Goal: Information Seeking & Learning: Learn about a topic

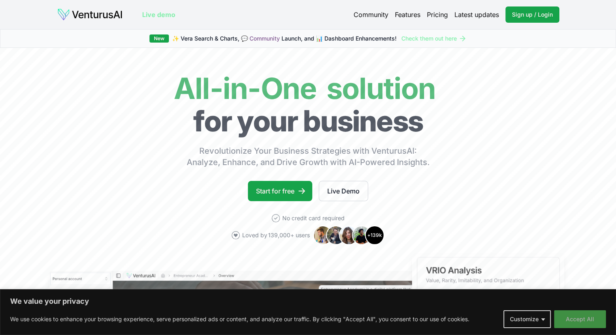
click at [591, 316] on button "Accept All" at bounding box center [580, 319] width 52 height 18
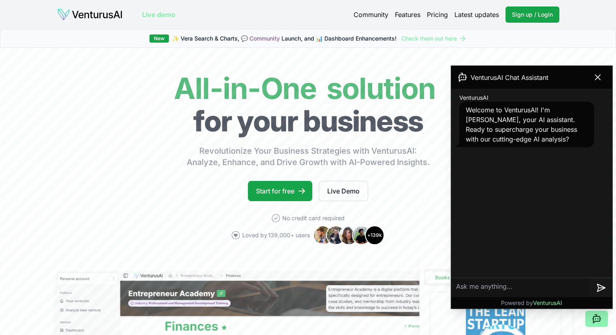
scroll to position [270, 0]
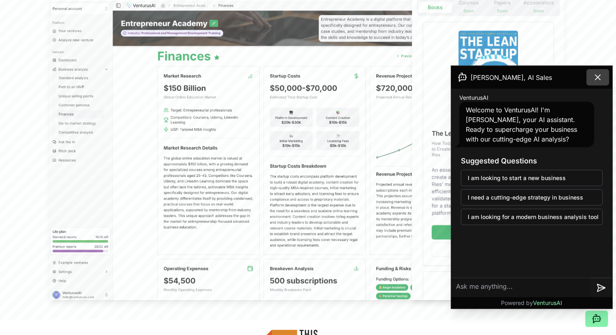
click at [597, 79] on icon at bounding box center [598, 78] width 10 height 10
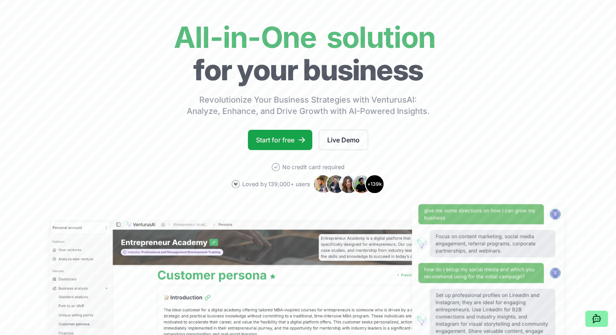
scroll to position [0, 0]
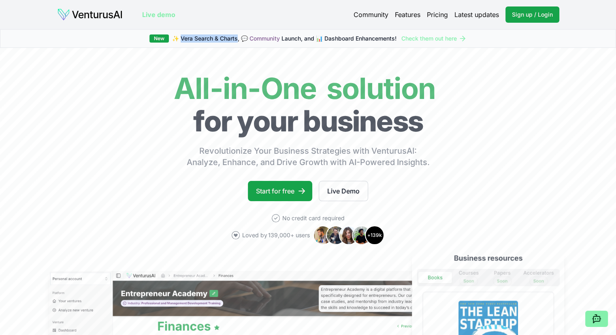
drag, startPoint x: 180, startPoint y: 38, endPoint x: 237, endPoint y: 41, distance: 56.8
click at [237, 41] on span "✨ [PERSON_NAME] Search & Charts, 💬 Community Launch, and 📊 Dashboard Enhancemen…" at bounding box center [284, 38] width 224 height 8
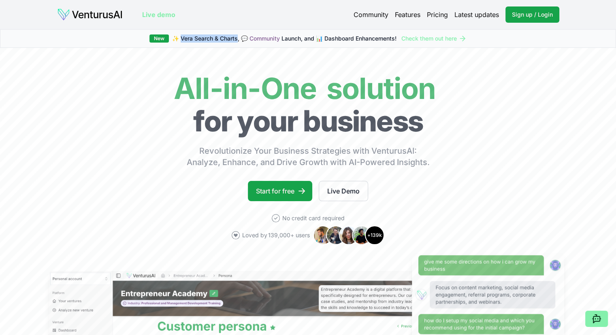
click at [208, 38] on span "✨ [PERSON_NAME] Search & Charts, 💬 Community Launch, and 📊 Dashboard Enhancemen…" at bounding box center [284, 38] width 224 height 8
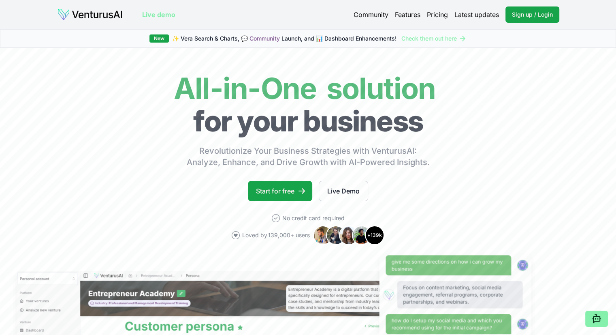
click at [160, 14] on link "Live demo" at bounding box center [158, 15] width 33 height 10
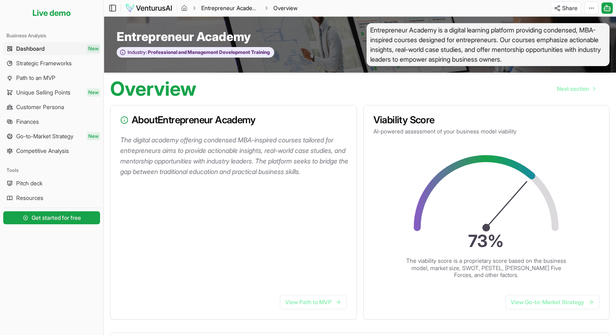
click at [211, 10] on link "Entrepreneur Academy" at bounding box center [230, 8] width 58 height 8
click at [52, 62] on span "Strategic Frameworks" at bounding box center [43, 63] width 55 height 8
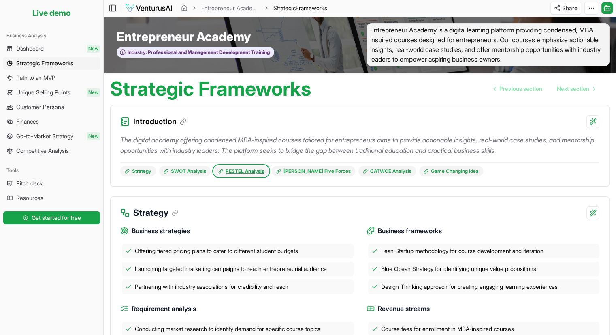
click at [258, 174] on link "PESTEL Analysis" at bounding box center [241, 171] width 55 height 11
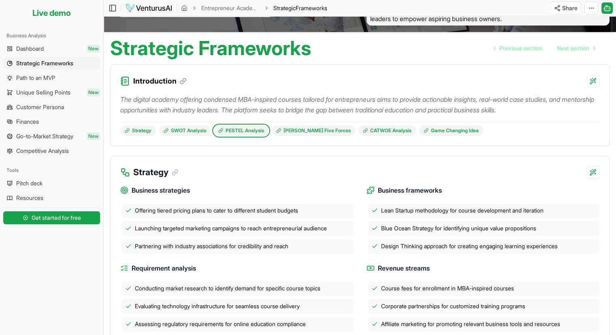
scroll to position [25, 0]
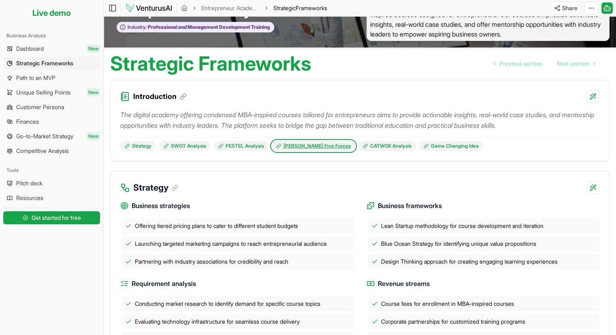
click at [304, 145] on link "[PERSON_NAME] Five Forces" at bounding box center [313, 146] width 83 height 11
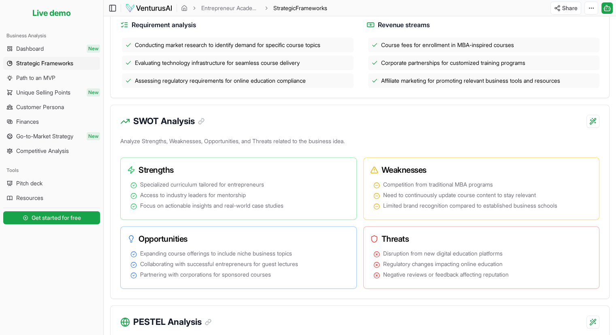
scroll to position [13, 0]
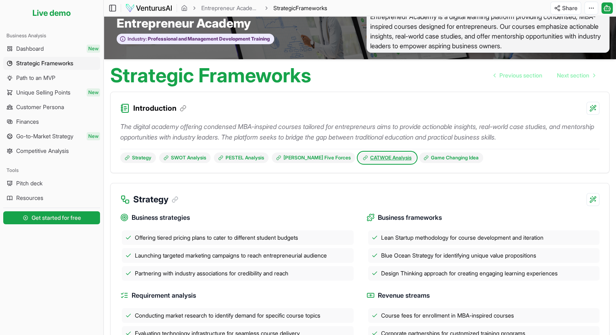
click at [367, 159] on link "CATWOE Analysis" at bounding box center [387, 157] width 58 height 11
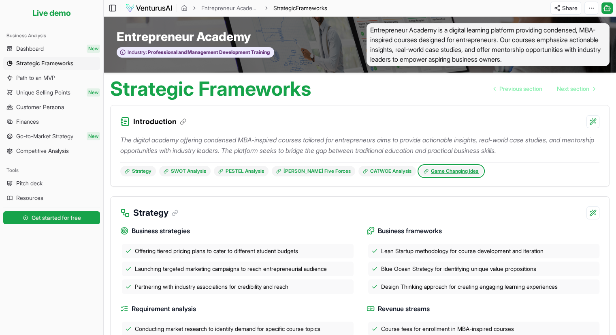
click at [427, 171] on link "Game Changing Idea" at bounding box center [451, 171] width 64 height 11
click at [27, 136] on span "Go-to-Market Strategy" at bounding box center [44, 136] width 57 height 8
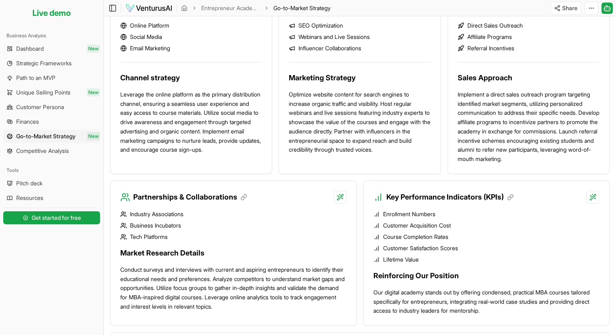
scroll to position [684, 0]
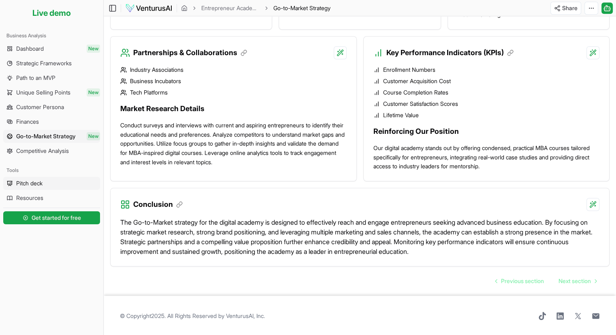
click at [41, 187] on link "Pitch deck" at bounding box center [51, 183] width 97 height 13
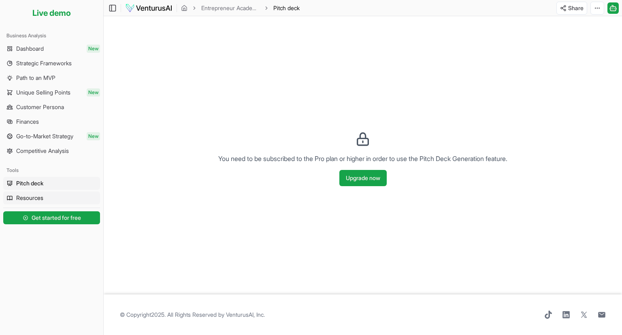
click at [42, 201] on span "Resources" at bounding box center [29, 198] width 27 height 8
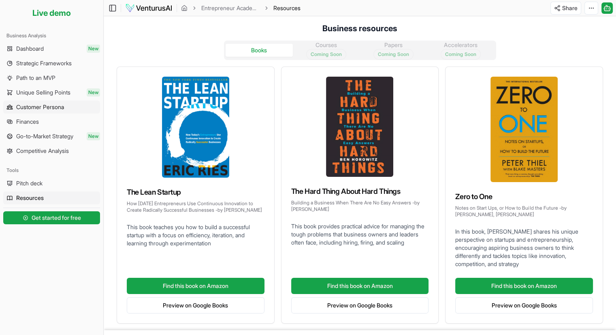
click at [43, 104] on span "Customer Persona" at bounding box center [40, 107] width 48 height 8
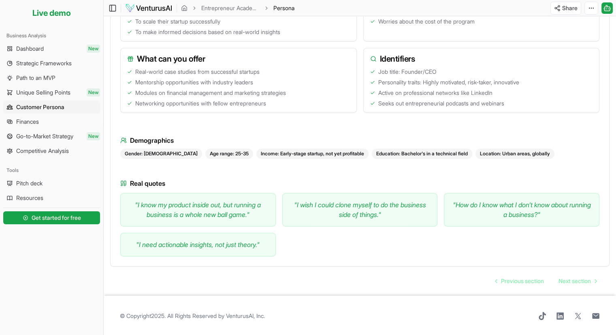
scroll to position [92, 0]
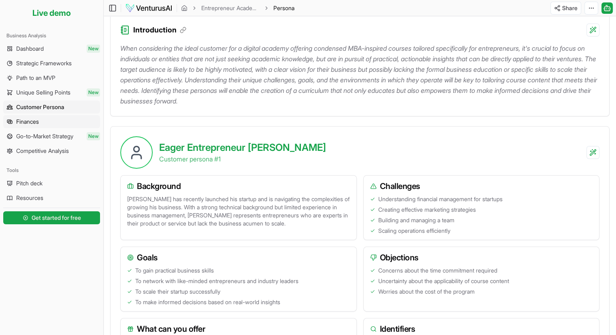
click at [33, 124] on span "Finances" at bounding box center [27, 121] width 23 height 8
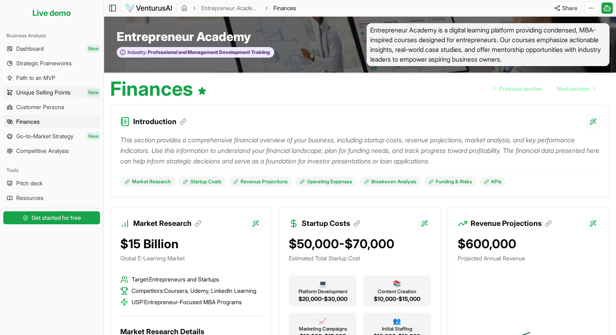
click at [51, 90] on span "Unique Selling Points" at bounding box center [43, 92] width 54 height 8
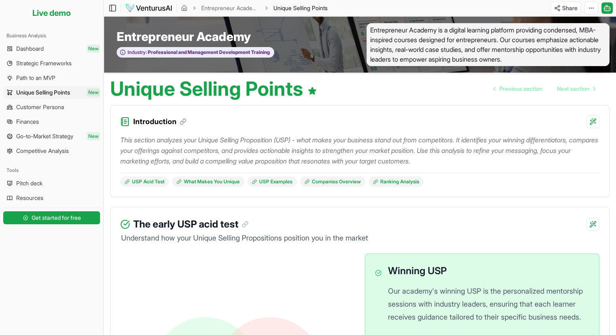
scroll to position [270, 0]
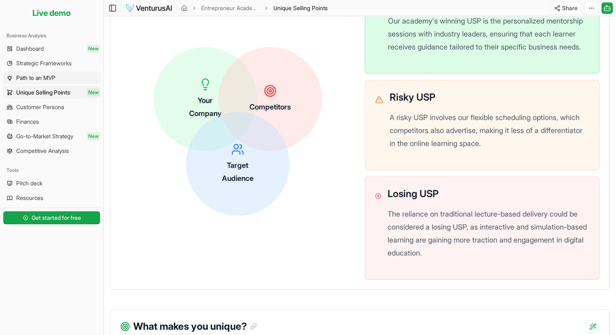
click at [16, 71] on ul "Dashboard New Strategic Frameworks Path to an MVP Unique Selling Points New Cus…" at bounding box center [51, 99] width 97 height 115
click at [19, 74] on span "Path to an MVP" at bounding box center [35, 78] width 39 height 8
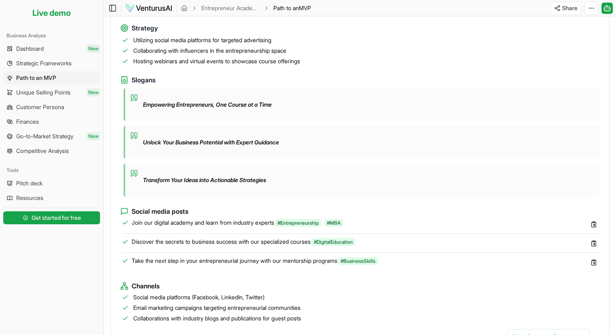
scroll to position [770, 0]
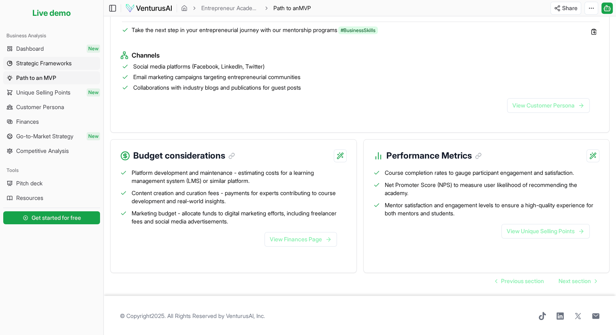
click at [32, 59] on span "Strategic Frameworks" at bounding box center [43, 63] width 55 height 8
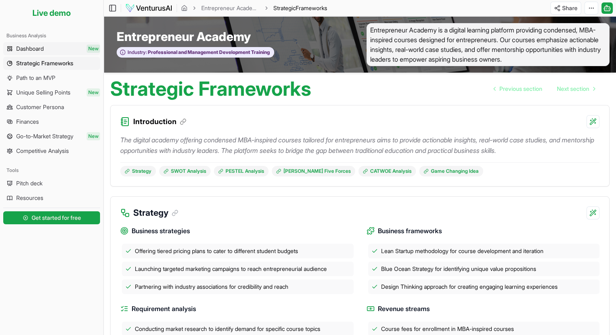
click at [32, 46] on span "Dashboard" at bounding box center [30, 49] width 28 height 8
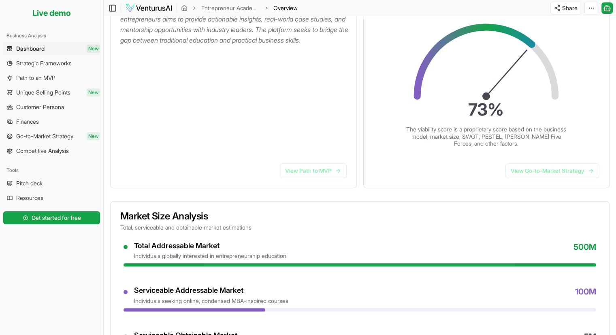
scroll to position [401, 0]
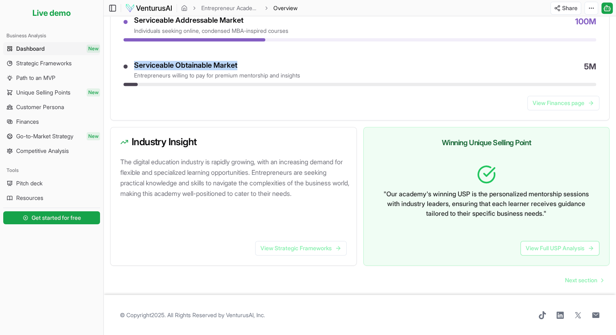
drag, startPoint x: 254, startPoint y: 63, endPoint x: 131, endPoint y: 63, distance: 123.1
click at [131, 63] on div "Serviceable Obtainable Market entrepreneurs willing to pay for premium mentorsh…" at bounding box center [360, 70] width 473 height 19
click at [571, 102] on link "View Finances page" at bounding box center [563, 103] width 72 height 15
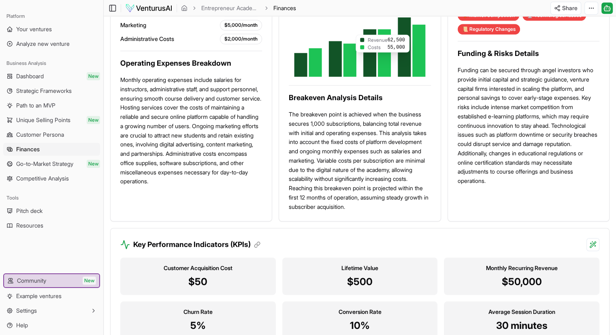
scroll to position [774, 0]
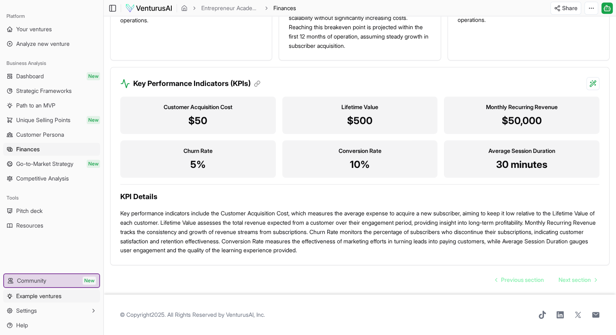
click at [80, 294] on link "Example ventures" at bounding box center [51, 295] width 97 height 13
